Goal: Find specific page/section: Find specific page/section

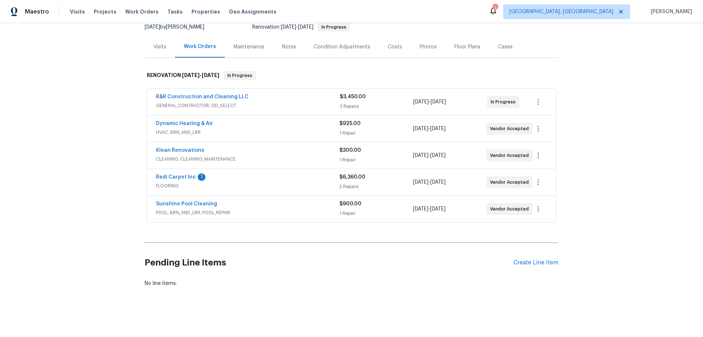
scroll to position [81, 0]
click at [121, 160] on div "Back to all projects [STREET_ADDRESS] 3 Beds | 2 Baths | Total: 1590 ft² | Abov…" at bounding box center [351, 179] width 703 height 313
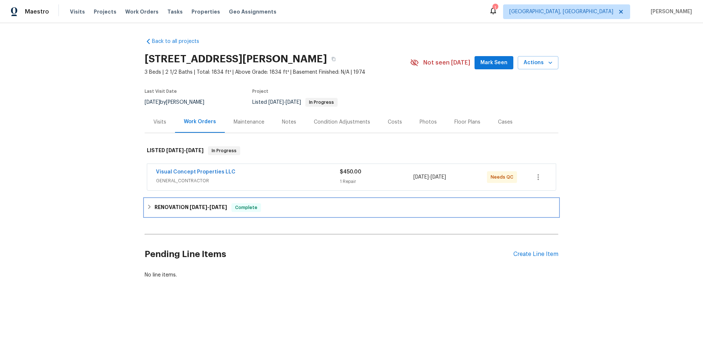
click at [155, 211] on h6 "RENOVATION [DATE] - [DATE]" at bounding box center [191, 207] width 73 height 9
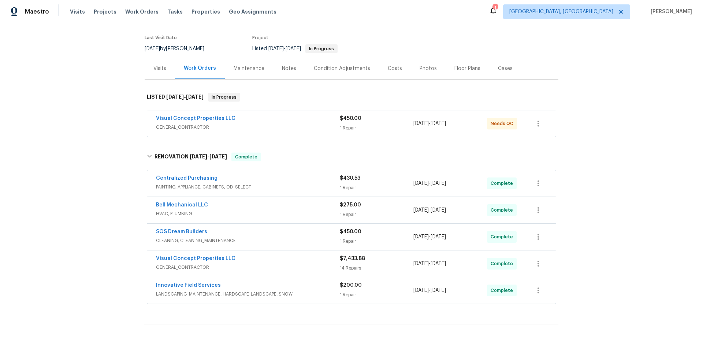
scroll to position [54, 0]
click at [105, 194] on div "Back to all projects [STREET_ADDRESS][PERSON_NAME] 3 Beds | 2 1/2 Baths | Total…" at bounding box center [351, 179] width 703 height 313
click at [44, 153] on div "Back to all projects 21 Buck Rd, East Brunswick, NJ 08816 3 Beds | 2 1/2 Baths …" at bounding box center [351, 179] width 703 height 313
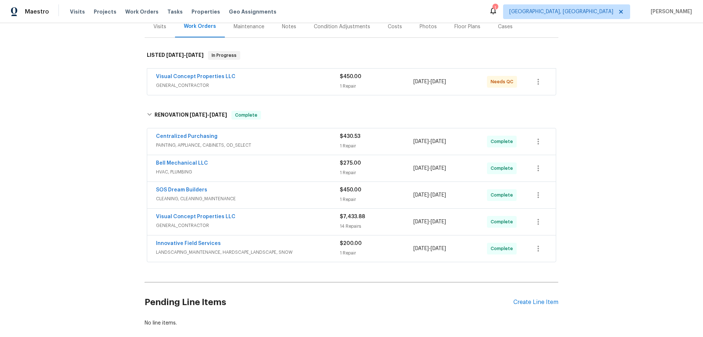
scroll to position [140, 0]
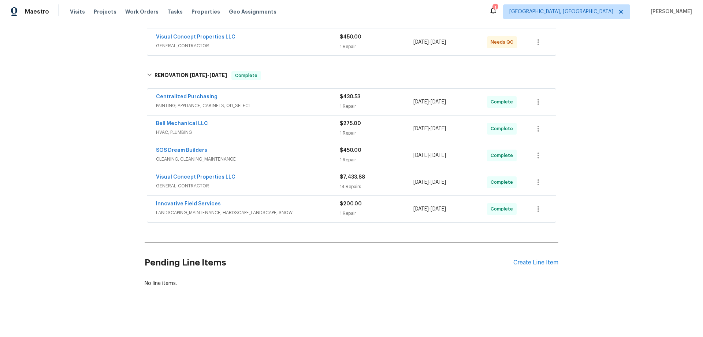
click at [100, 157] on div "Back to all projects 21 Buck Rd, East Brunswick, NJ 08816 3 Beds | 2 1/2 Baths …" at bounding box center [351, 179] width 703 height 313
click at [91, 220] on div "Back to all projects 21 Buck Rd, East Brunswick, NJ 08816 3 Beds | 2 1/2 Baths …" at bounding box center [351, 179] width 703 height 313
